Goal: Transaction & Acquisition: Purchase product/service

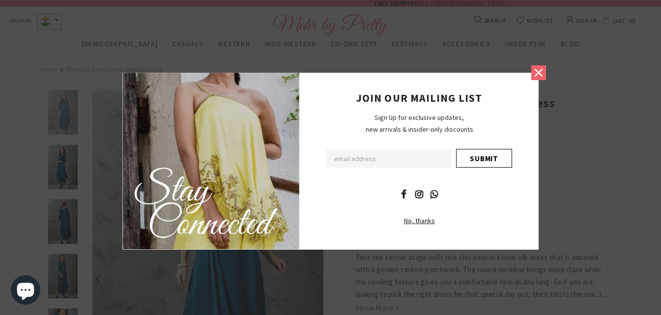
click at [532, 73] on link at bounding box center [538, 72] width 15 height 15
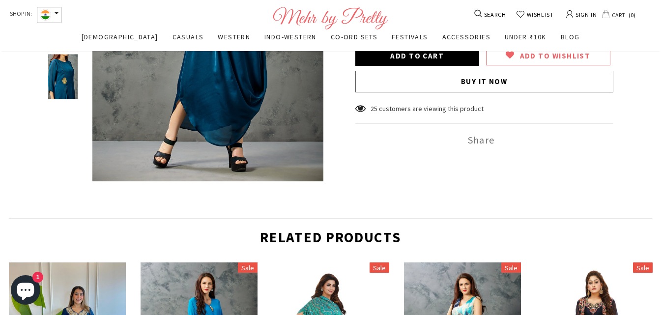
scroll to position [591, 0]
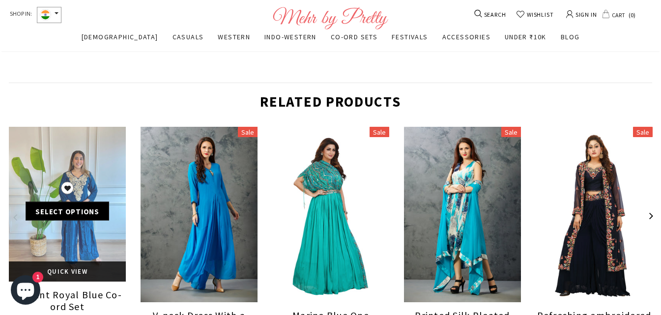
click at [84, 168] on link at bounding box center [67, 204] width 117 height 155
